Goal: Navigation & Orientation: Find specific page/section

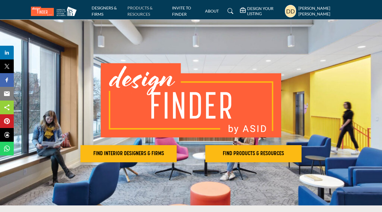
click at [148, 13] on link "PRODUCTS & RESOURCES" at bounding box center [139, 10] width 25 height 11
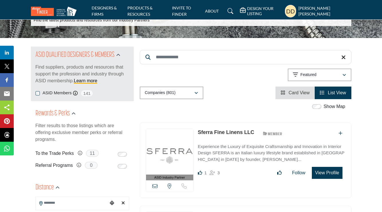
scroll to position [74, 0]
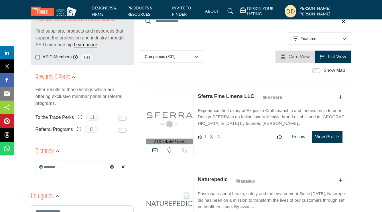
click at [179, 115] on img at bounding box center [169, 116] width 47 height 46
